Goal: Check status: Check status

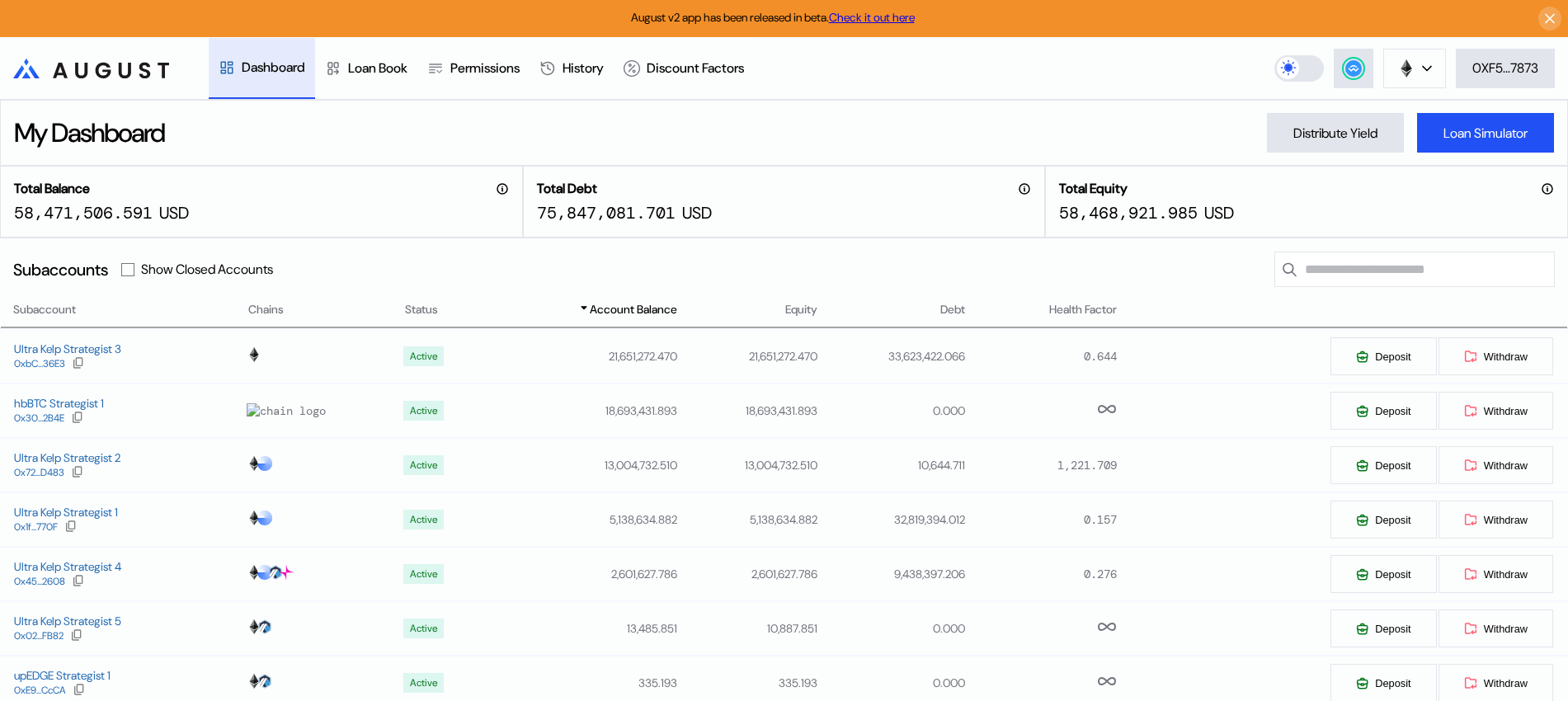
select select "**"
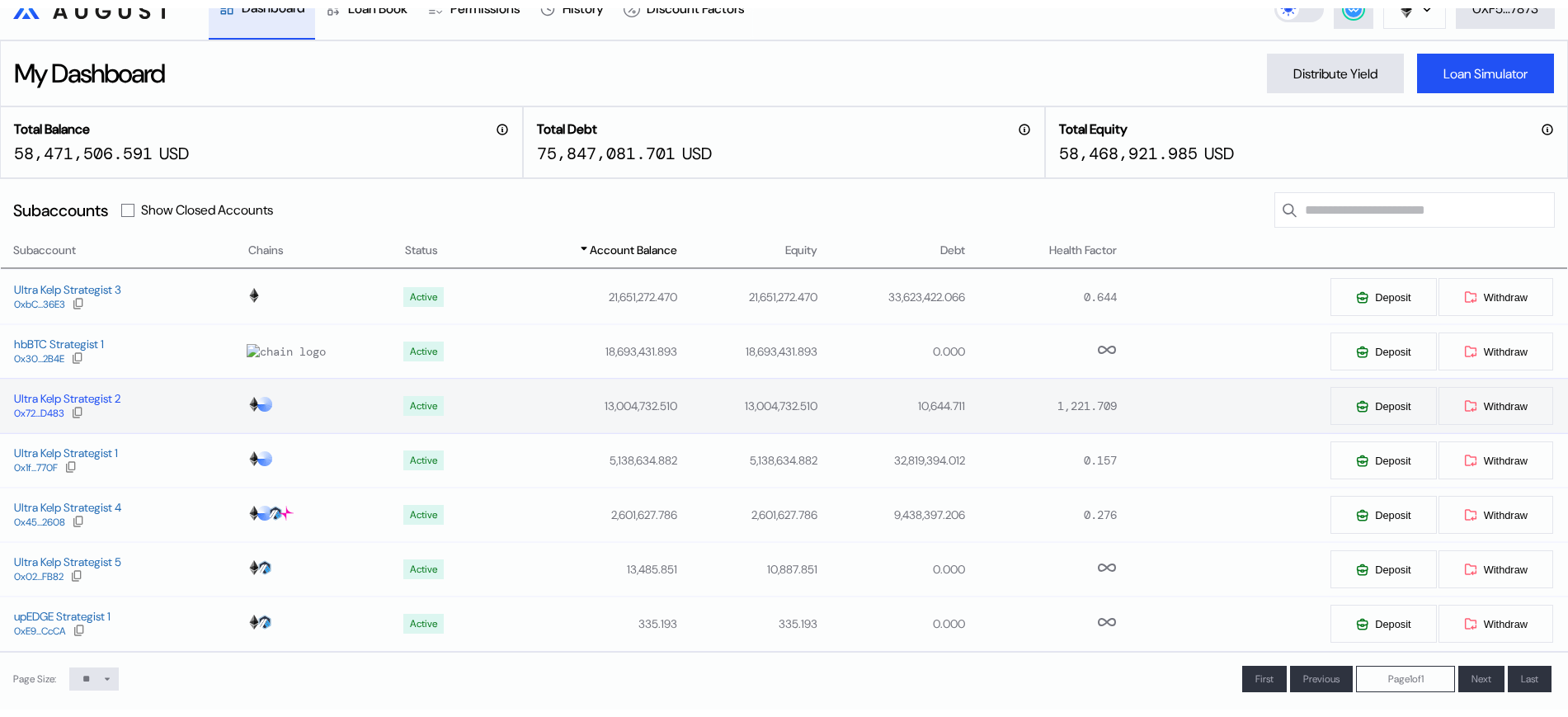
scroll to position [103, 0]
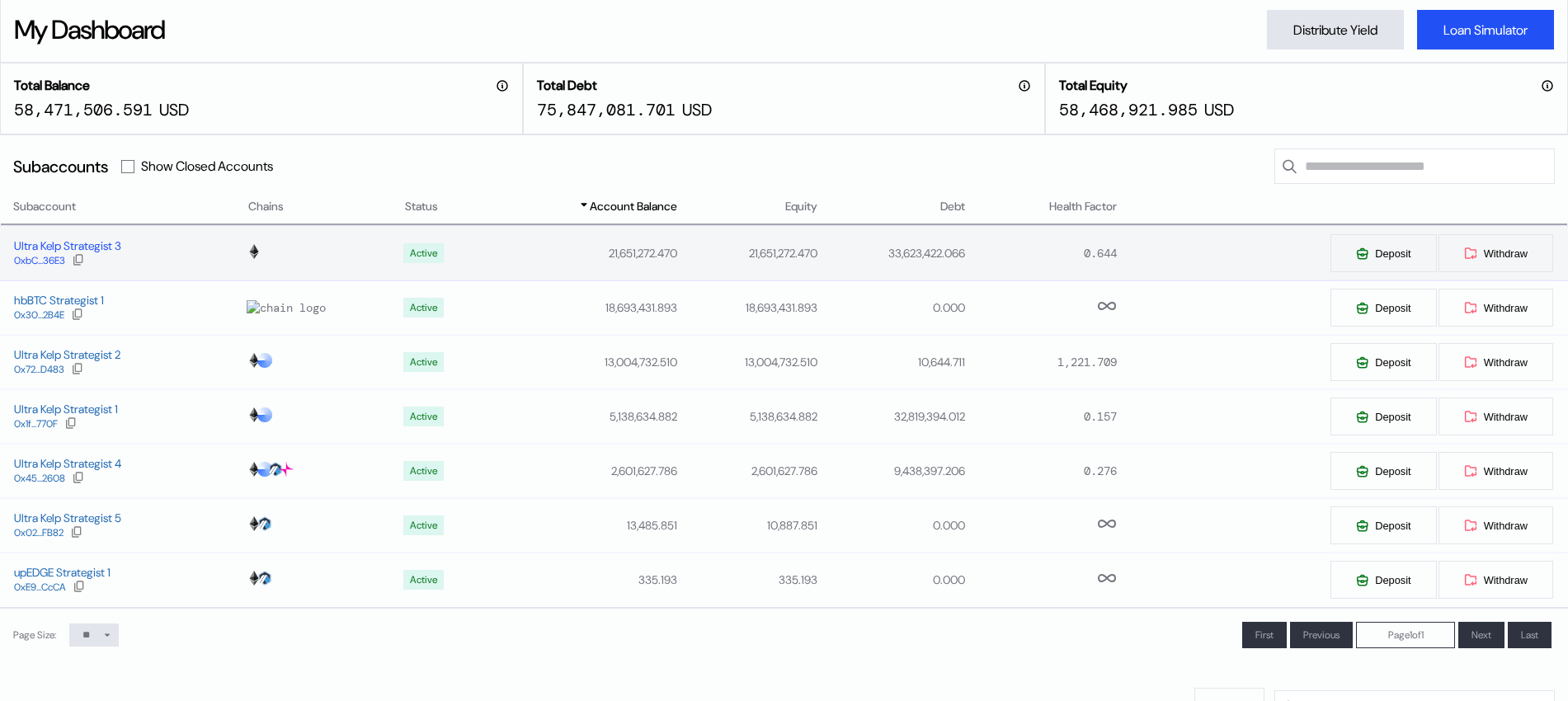
click at [89, 242] on div "Ultra Kelp Strategist 3" at bounding box center [67, 246] width 107 height 15
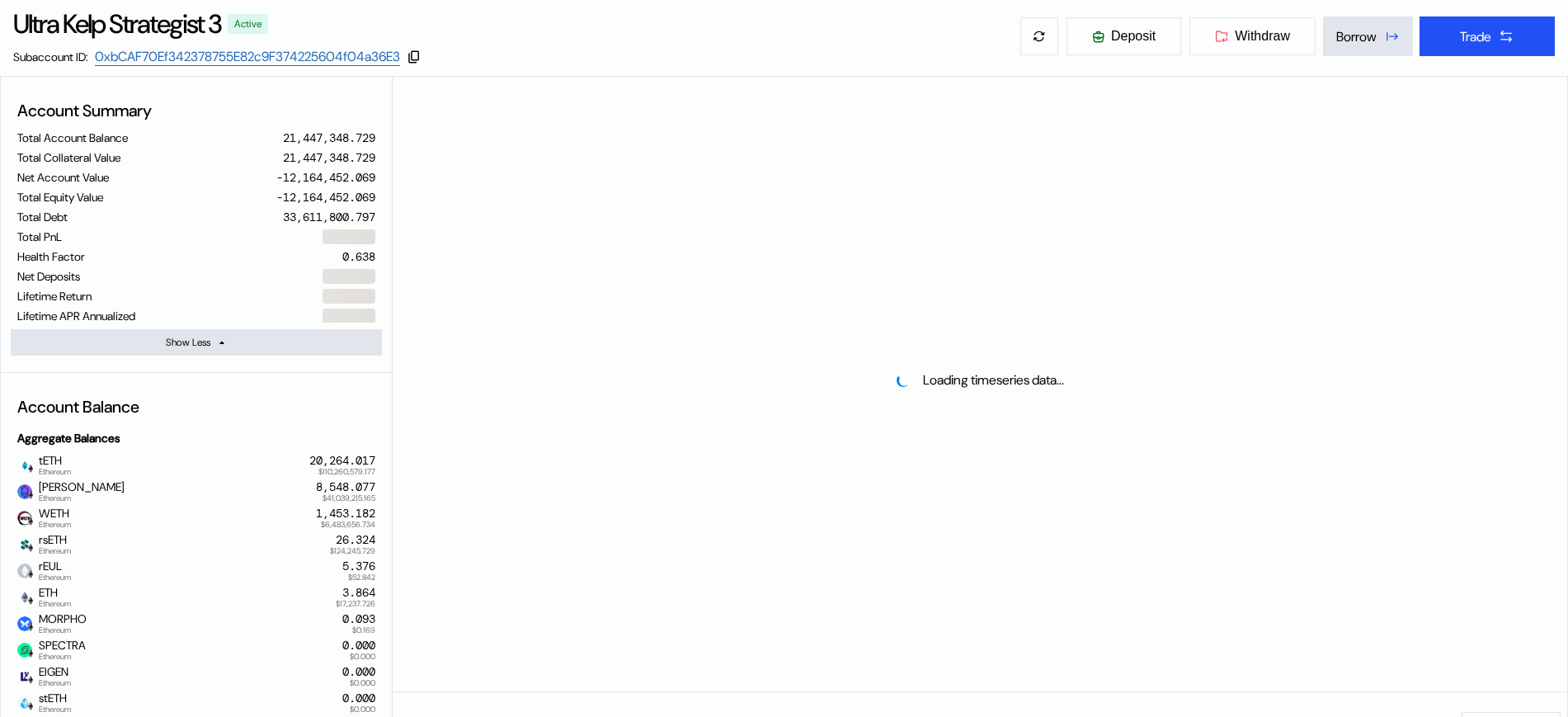
select select "*"
